Goal: Download file/media

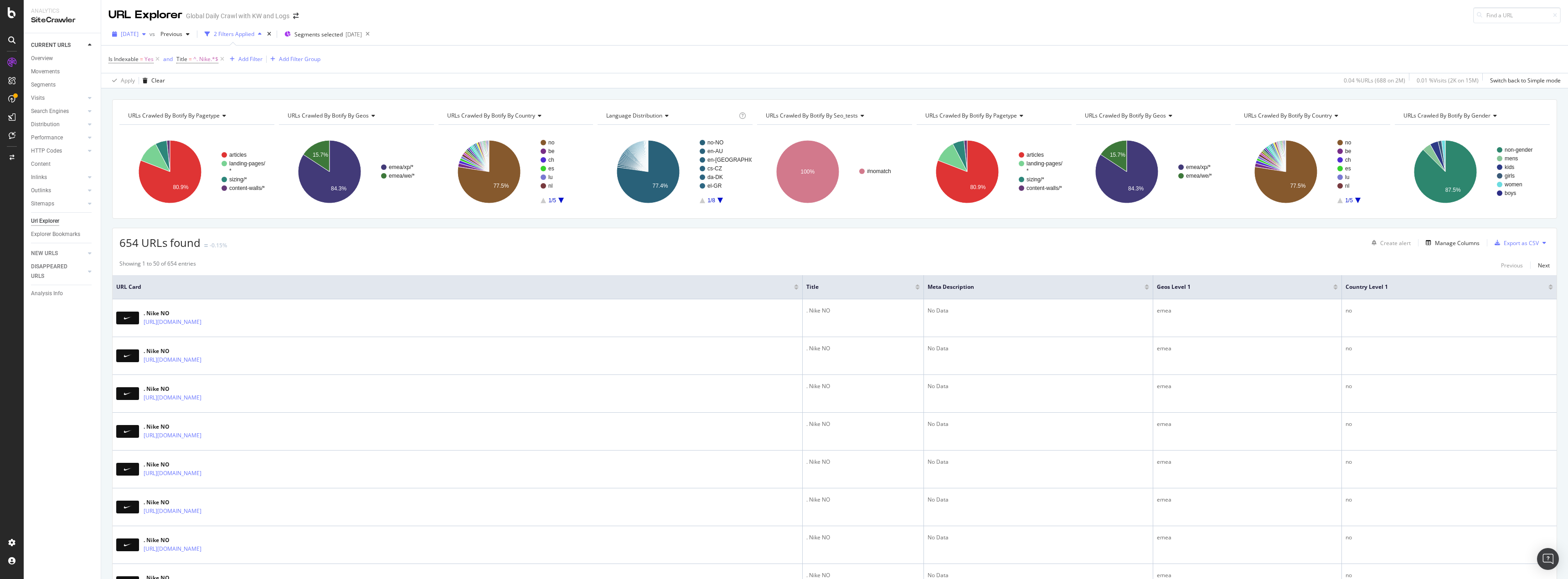
click at [139, 35] on span "[DATE]" at bounding box center [129, 33] width 18 height 8
click at [1522, 241] on div "Export as CSV" at bounding box center [1521, 243] width 35 height 8
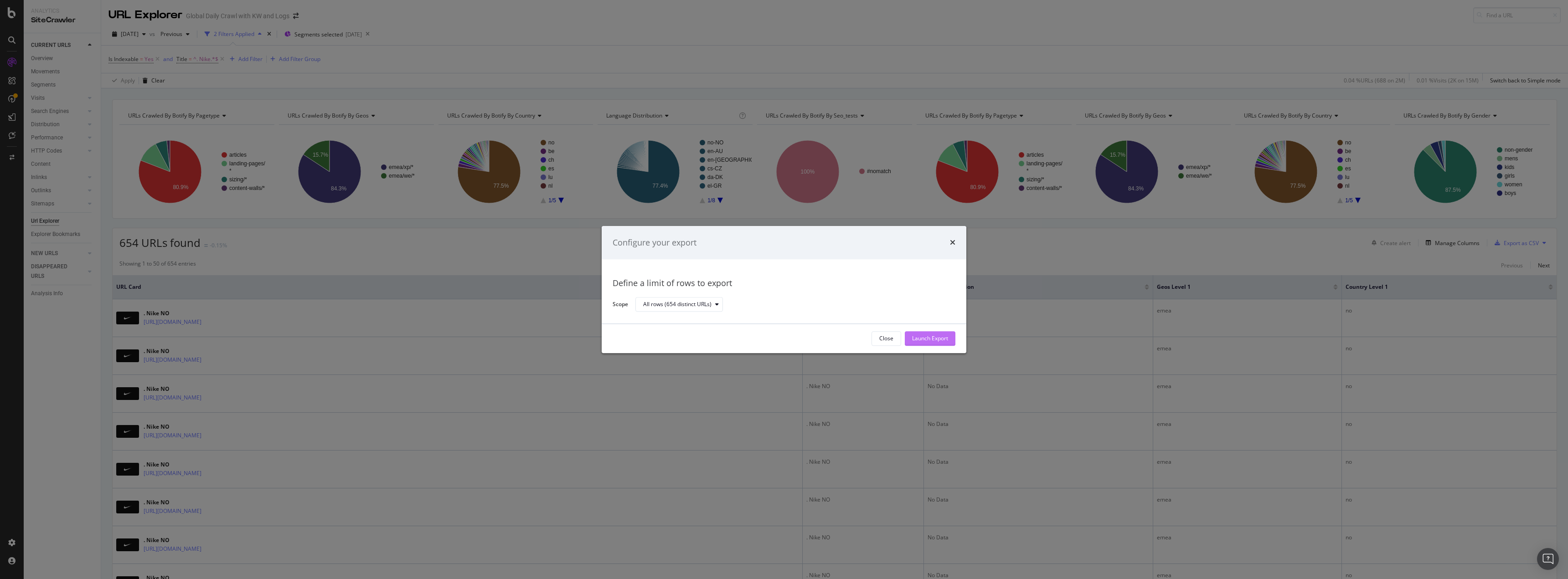
click at [937, 340] on div "Launch Export" at bounding box center [929, 338] width 36 height 8
